Goal: Transaction & Acquisition: Purchase product/service

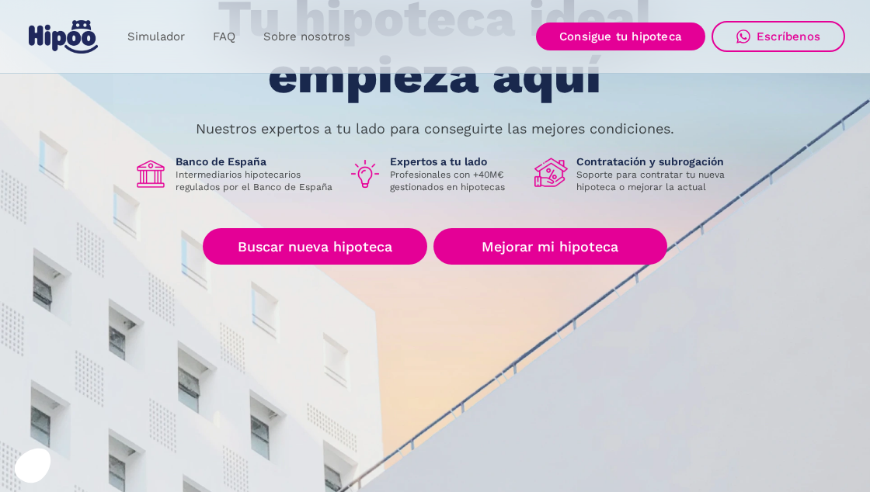
scroll to position [159, 0]
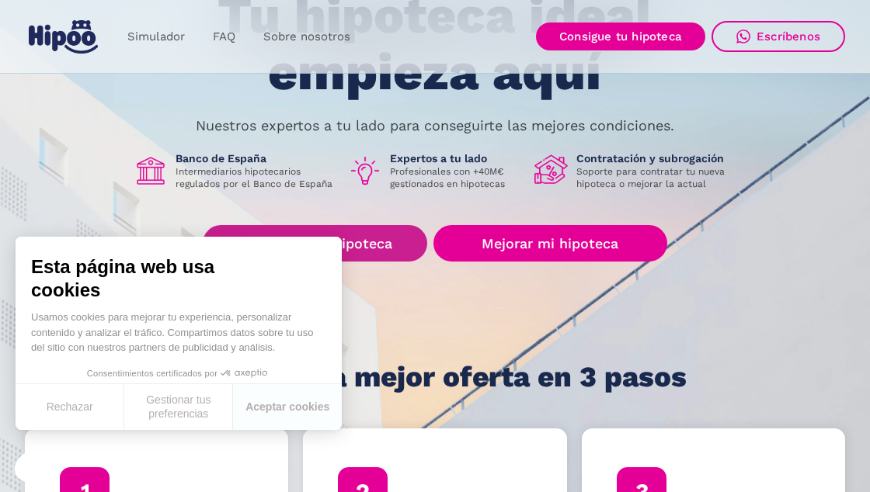
click at [245, 249] on link "Buscar nueva hipoteca" at bounding box center [315, 243] width 224 height 36
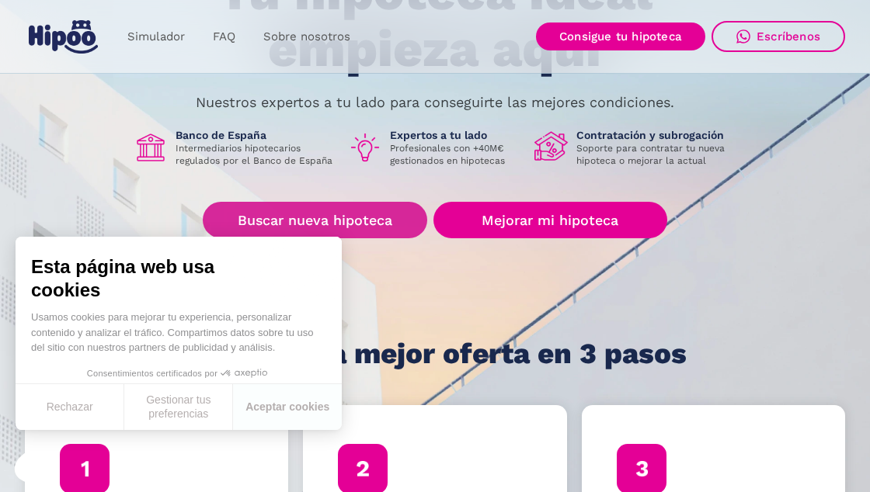
scroll to position [235, 0]
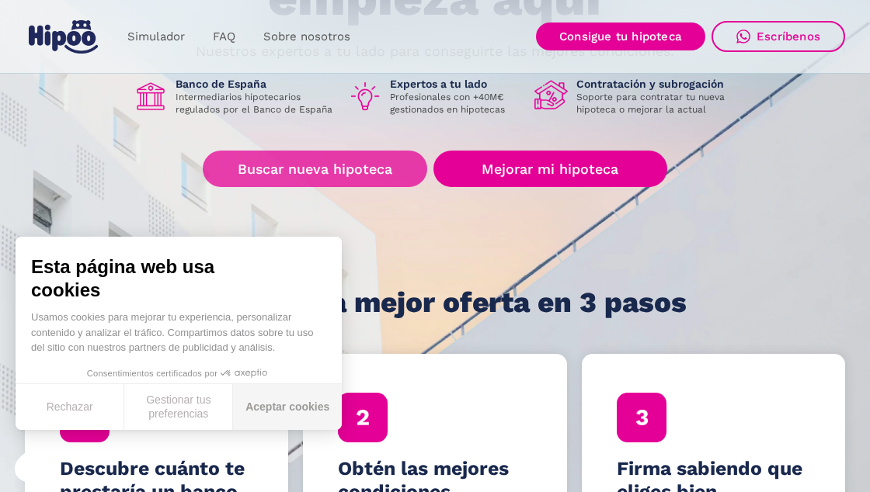
click at [303, 421] on button "Aceptar cookies" at bounding box center [287, 407] width 109 height 46
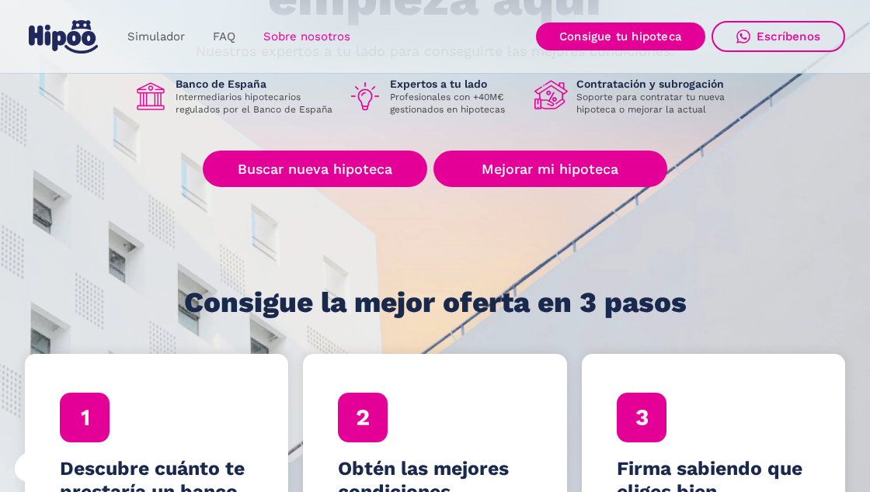
click at [298, 41] on link "Sobre nosotros" at bounding box center [306, 37] width 115 height 30
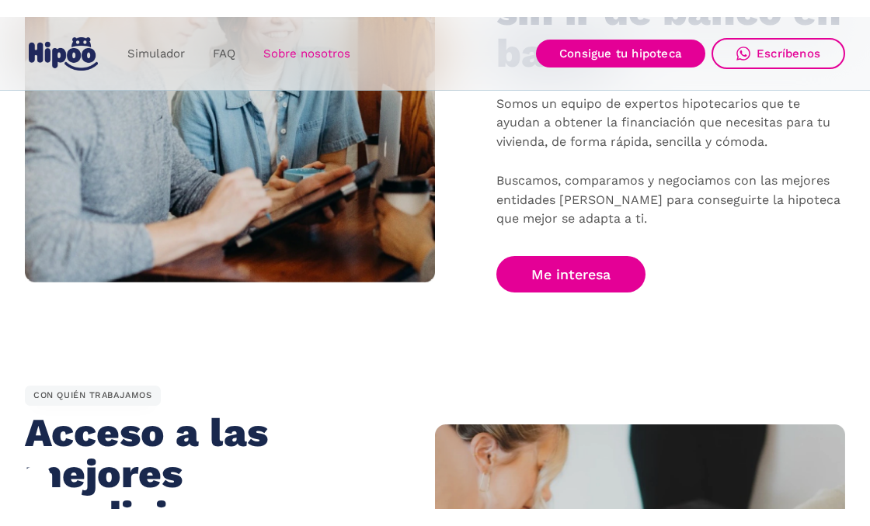
scroll to position [1115, 0]
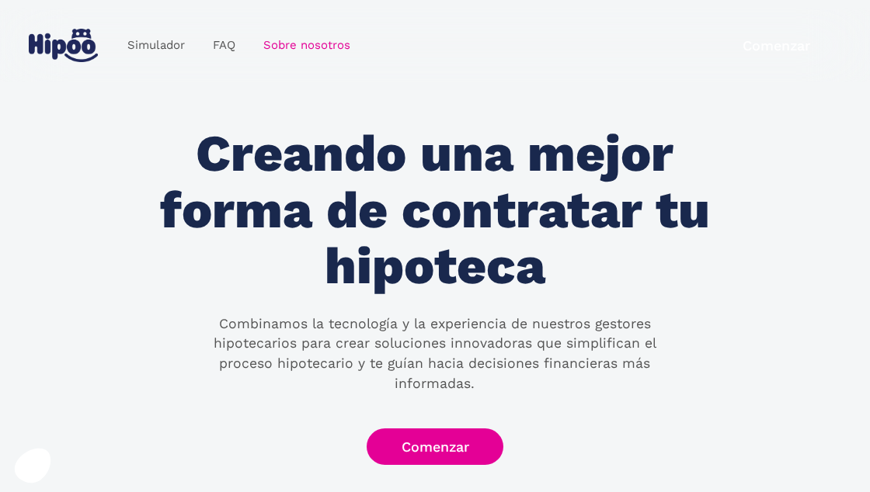
click at [81, 31] on img "home" at bounding box center [63, 45] width 69 height 33
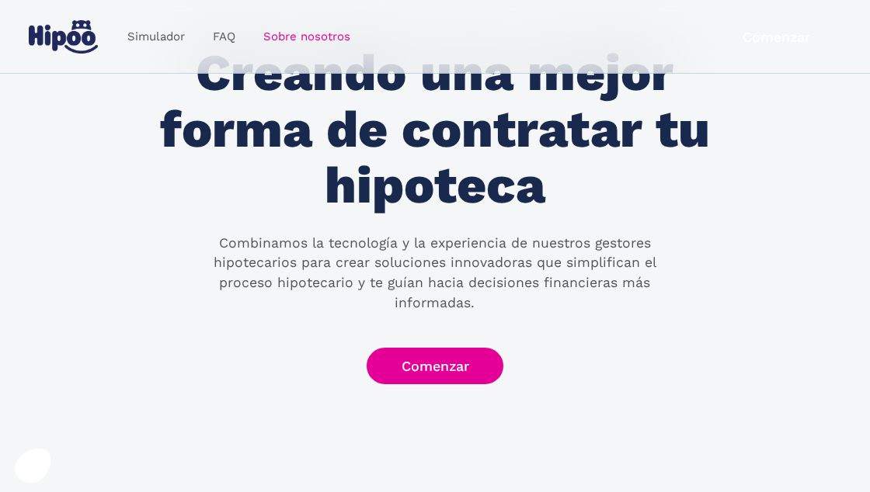
scroll to position [85, 0]
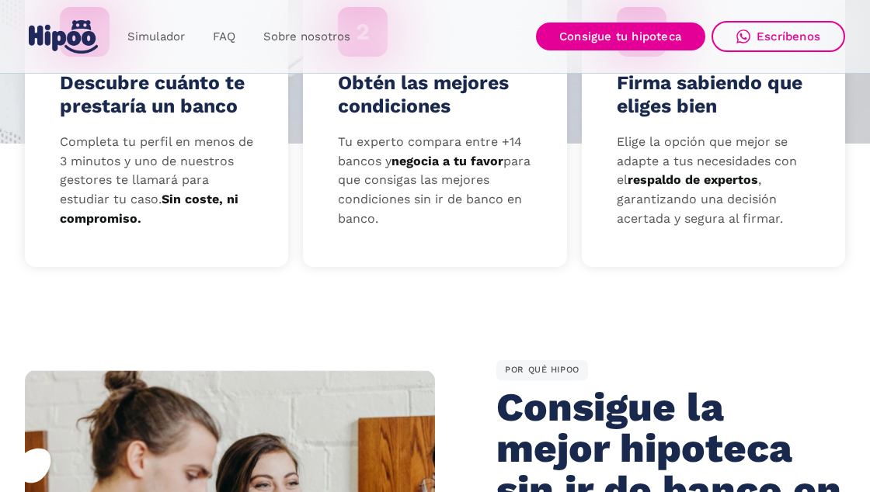
scroll to position [621, 0]
